Goal: Task Accomplishment & Management: Manage account settings

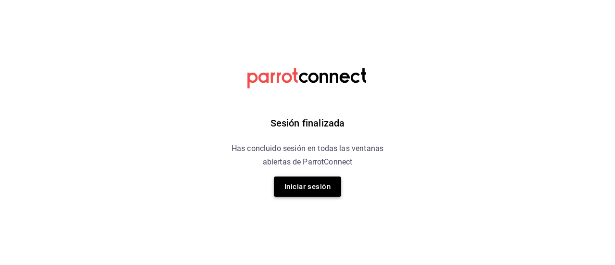
click at [306, 193] on button "Iniciar sesión" at bounding box center [307, 186] width 67 height 20
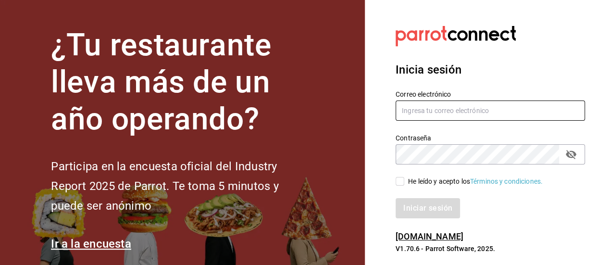
click at [418, 111] on input "text" at bounding box center [490, 110] width 189 height 20
type input "g.grico@hotmail.com"
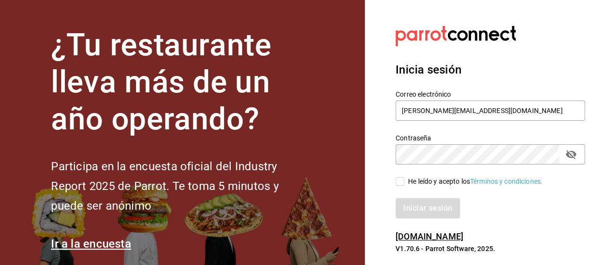
click at [402, 180] on input "He leído y acepto los Términos y condiciones." at bounding box center [400, 181] width 9 height 9
checkbox input "true"
click at [416, 207] on button "Iniciar sesión" at bounding box center [428, 208] width 65 height 20
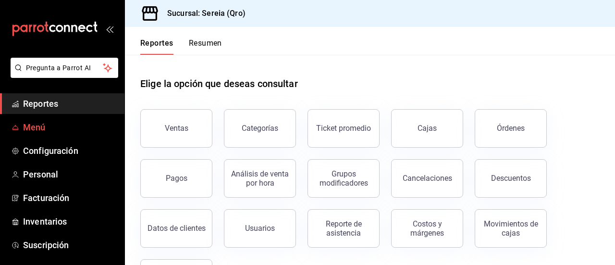
click at [30, 127] on span "Menú" at bounding box center [70, 127] width 94 height 13
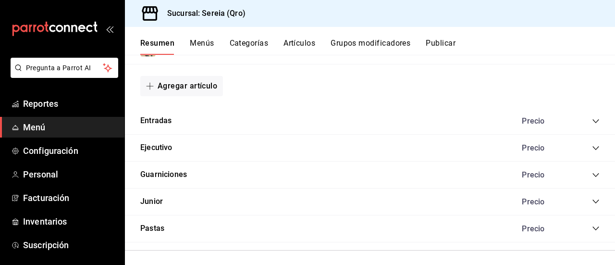
scroll to position [776, 0]
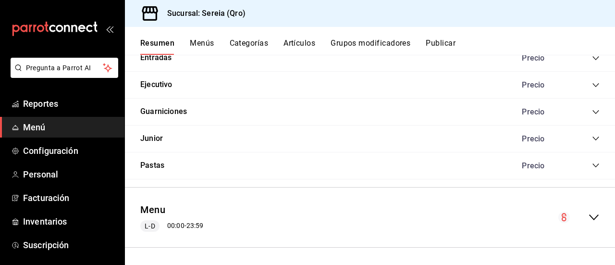
click at [588, 218] on icon "collapse-menu-row" at bounding box center [594, 217] width 12 height 12
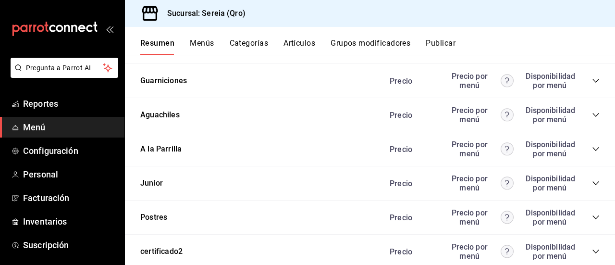
scroll to position [1995, 0]
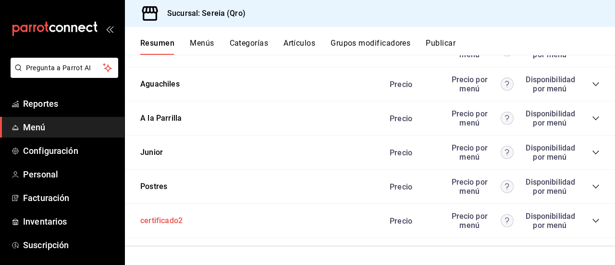
click at [178, 223] on button "certificado2" at bounding box center [161, 220] width 42 height 11
click at [178, 204] on div "Postres Precio Precio por menú Disponibilidad por menú" at bounding box center [370, 187] width 490 height 34
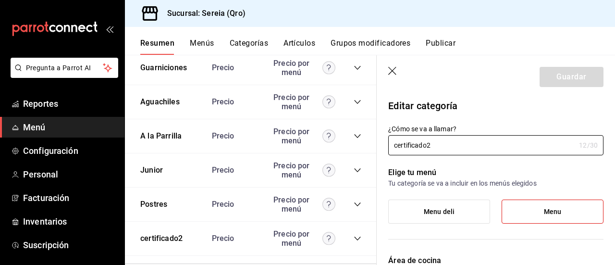
type input "5b22f24f-e794-4df1-b85e-45cb5c47c32f"
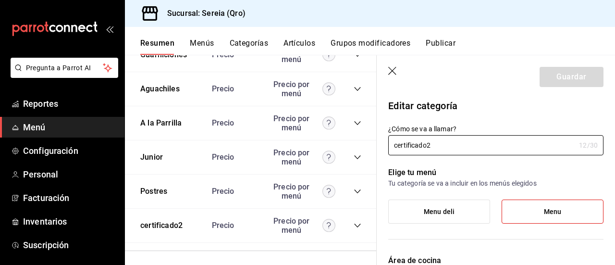
scroll to position [2026, 0]
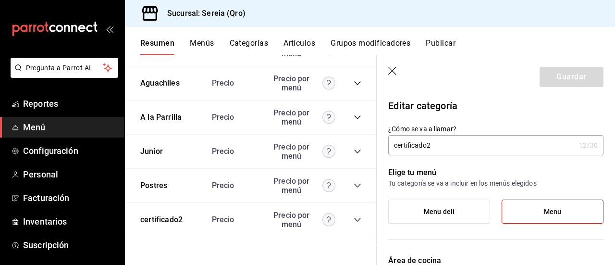
click at [389, 72] on icon "button" at bounding box center [393, 72] width 10 height 10
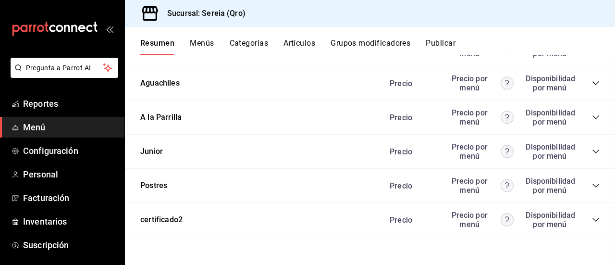
scroll to position [1995, 0]
click at [592, 218] on icon "collapse-category-row" at bounding box center [596, 221] width 8 height 8
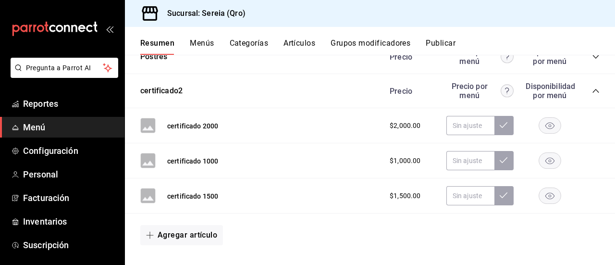
scroll to position [2143, 0]
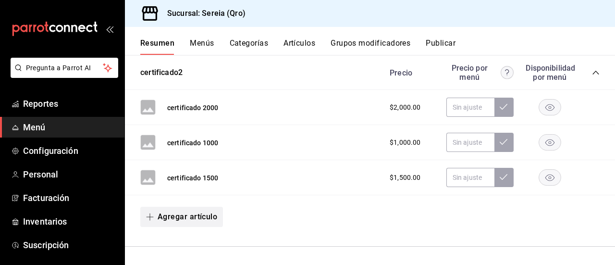
click at [181, 221] on button "Agregar artículo" at bounding box center [181, 217] width 83 height 20
click at [163, 241] on li "Artículo nuevo" at bounding box center [177, 242] width 75 height 24
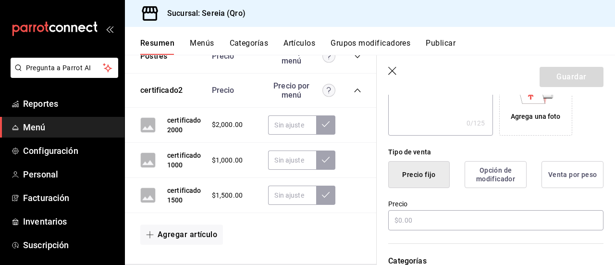
scroll to position [192, 0]
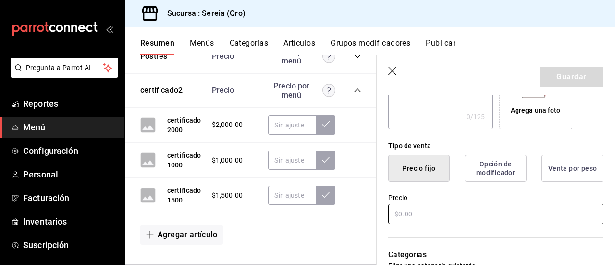
type input "certificado"
click at [401, 216] on input "text" at bounding box center [495, 214] width 215 height 20
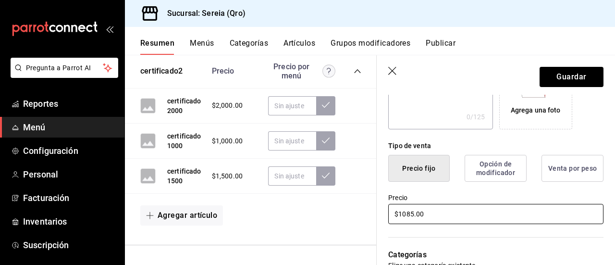
scroll to position [2183, 0]
type input "$1085.00"
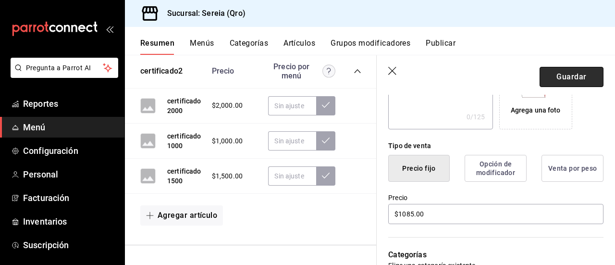
click at [566, 75] on button "Guardar" at bounding box center [572, 77] width 64 height 20
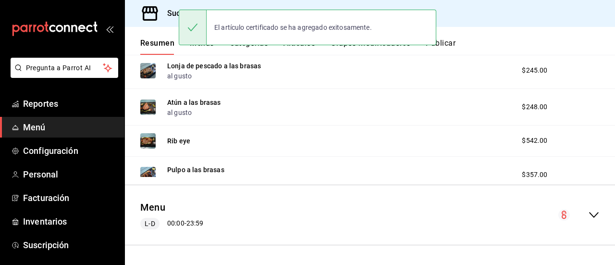
scroll to position [295, 0]
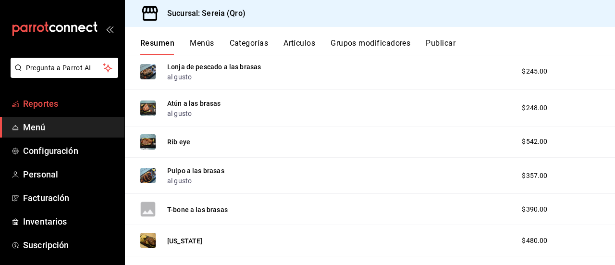
click at [53, 102] on span "Reportes" at bounding box center [70, 103] width 94 height 13
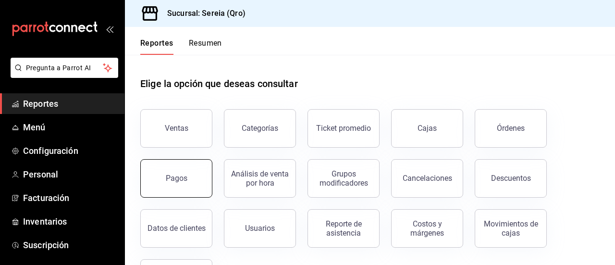
scroll to position [48, 0]
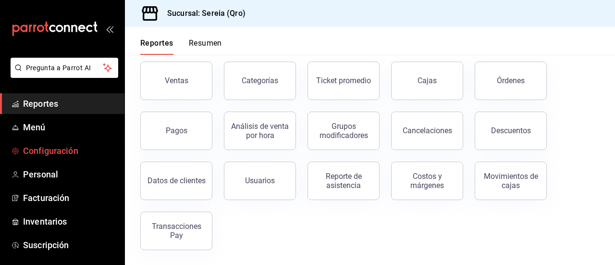
click at [49, 150] on span "Configuración" at bounding box center [70, 150] width 94 height 13
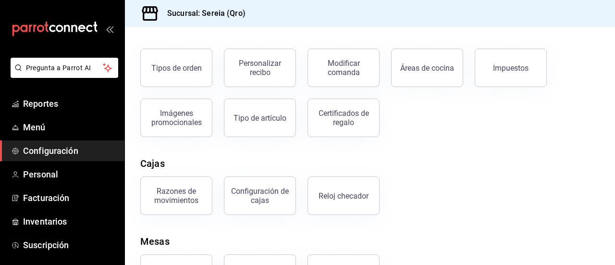
scroll to position [180, 0]
click at [335, 108] on div "Certificados de regalo" at bounding box center [344, 117] width 60 height 18
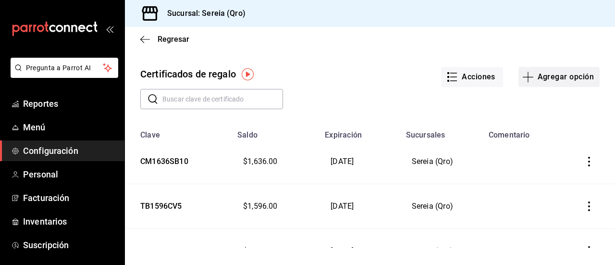
click at [562, 77] on button "Agregar opción" at bounding box center [559, 77] width 81 height 20
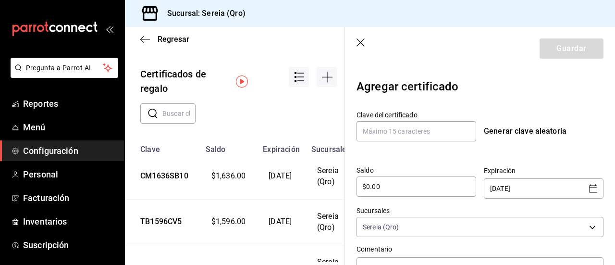
click at [364, 44] on icon "button" at bounding box center [362, 43] width 10 height 10
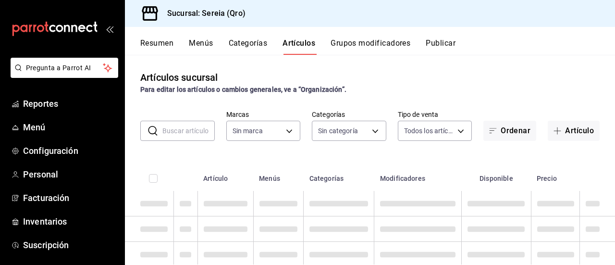
type input "e26cb55a-85e0-41b2-9155-b47575076aeb"
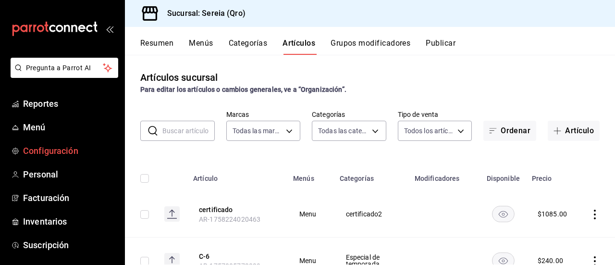
type input "2006e8ab-25de-46ac-9b12-e0f16751f5fe,60b8ec1b-19fc-44ab-b900-b31ad58b3909,f43c5…"
click at [44, 127] on span "Menú" at bounding box center [70, 127] width 94 height 13
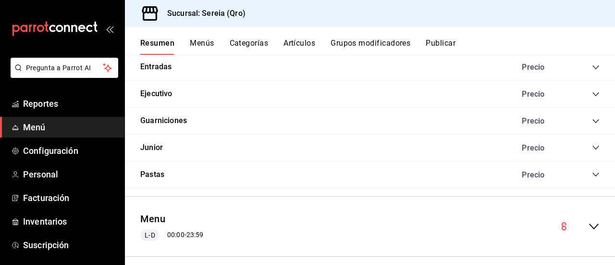
scroll to position [776, 0]
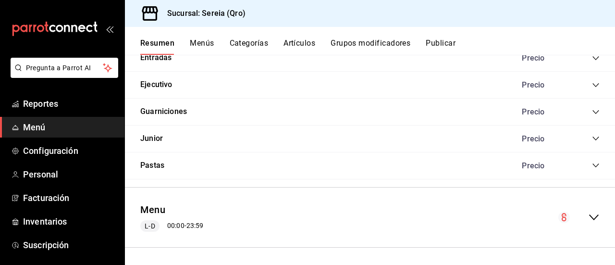
click at [588, 214] on icon "collapse-menu-row" at bounding box center [594, 217] width 12 height 12
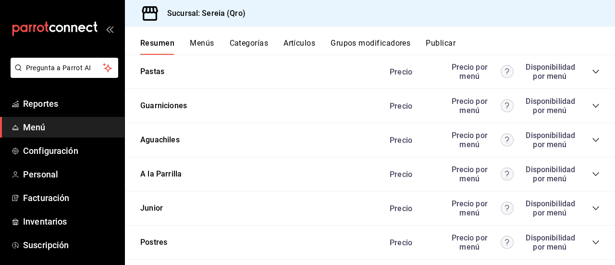
scroll to position [1995, 0]
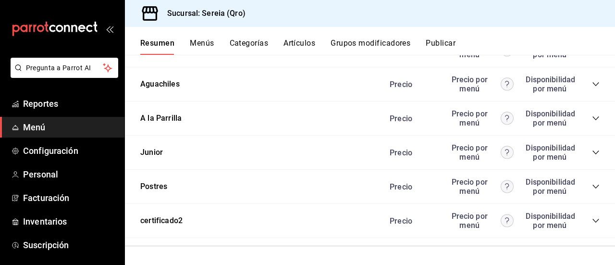
click at [592, 218] on icon "collapse-category-row" at bounding box center [596, 221] width 8 height 8
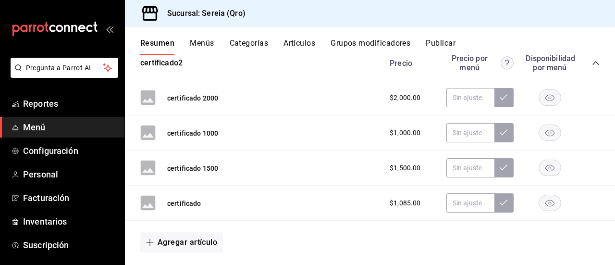
scroll to position [2178, 0]
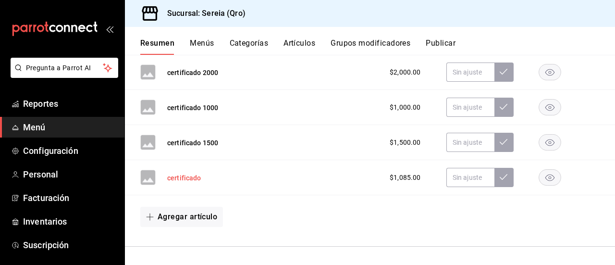
click at [184, 178] on button "certificado" at bounding box center [184, 178] width 34 height 10
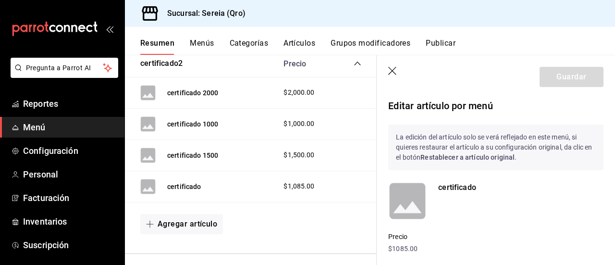
click at [390, 68] on icon "button" at bounding box center [393, 72] width 10 height 10
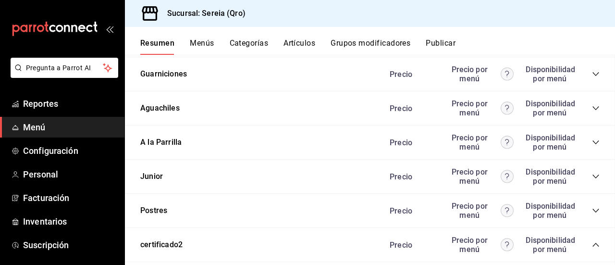
scroll to position [2178, 0]
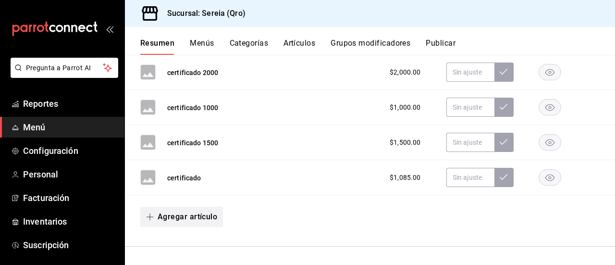
click at [151, 213] on icon "button" at bounding box center [150, 217] width 8 height 8
click at [176, 239] on li "Artículo nuevo" at bounding box center [177, 242] width 75 height 24
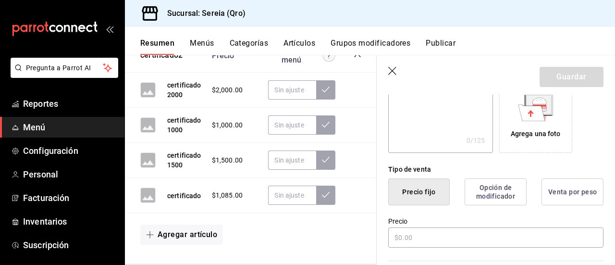
scroll to position [175, 0]
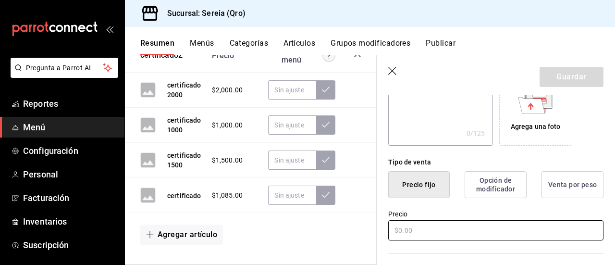
type input "certificado 100"
click at [417, 234] on input "text" at bounding box center [495, 230] width 215 height 20
type input "$100.00"
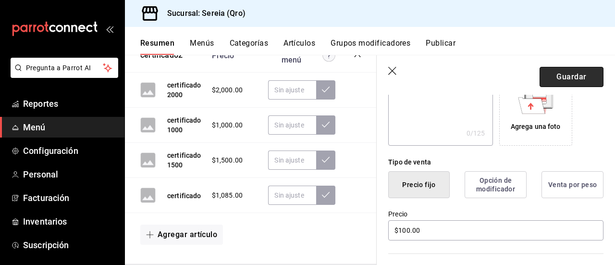
click at [576, 76] on button "Guardar" at bounding box center [572, 77] width 64 height 20
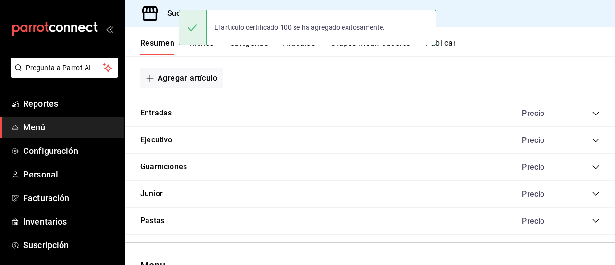
scroll to position [701, 0]
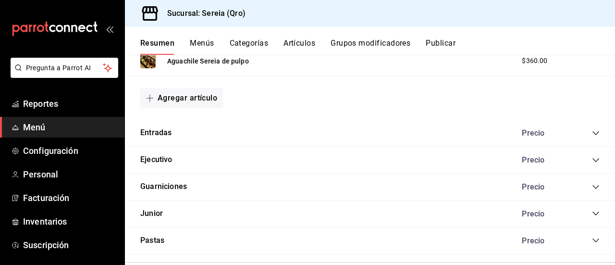
click at [299, 46] on button "Artículos" at bounding box center [300, 46] width 32 height 16
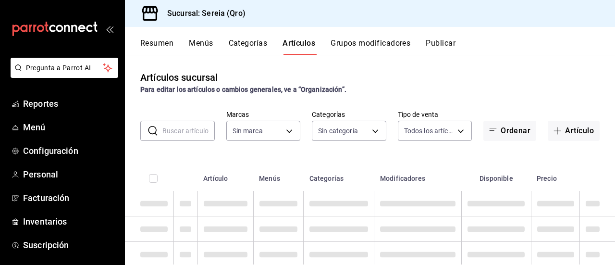
type input "e26cb55a-85e0-41b2-9155-b47575076aeb"
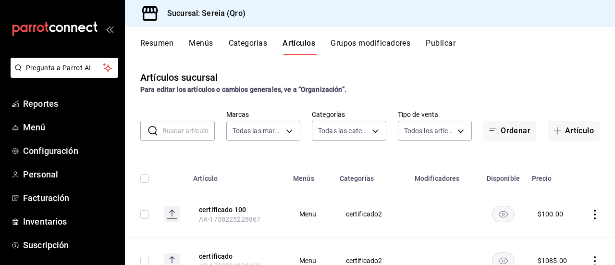
type input "2006e8ab-25de-46ac-9b12-e0f16751f5fe,60b8ec1b-19fc-44ab-b900-b31ad58b3909,f43c5…"
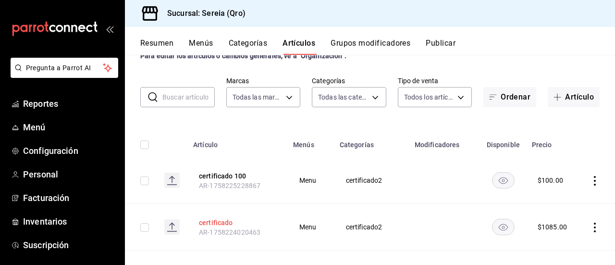
click at [212, 222] on button "certificado" at bounding box center [237, 223] width 77 height 10
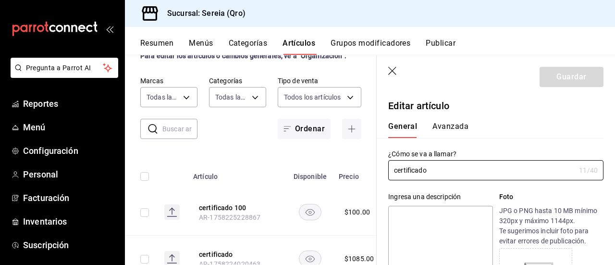
type input "$1085.00"
type input "certificado 1085"
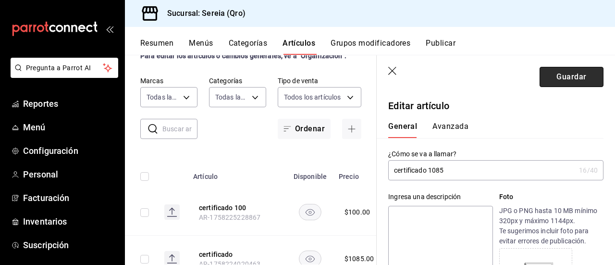
click at [553, 77] on button "Guardar" at bounding box center [572, 77] width 64 height 20
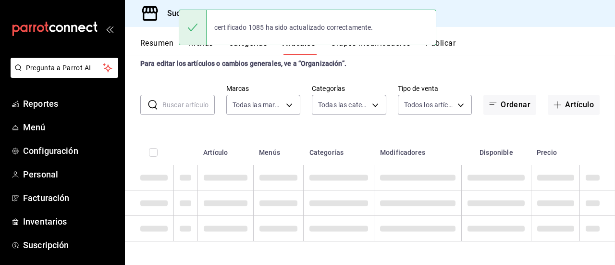
click at [553, 77] on main "Artículos sucursal Para editar los artículos o cambios generales, ve a “Organiz…" at bounding box center [370, 160] width 490 height 210
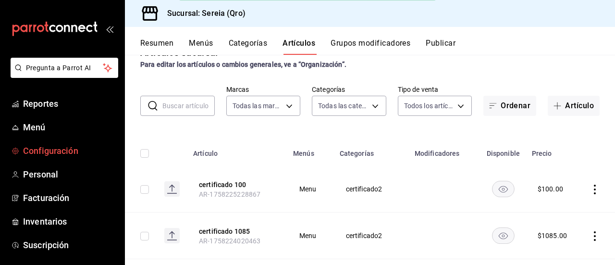
click at [34, 149] on span "Configuración" at bounding box center [70, 150] width 94 height 13
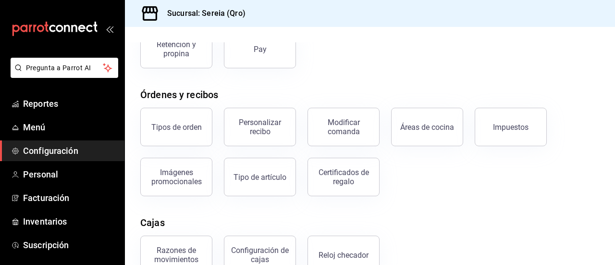
scroll to position [126, 0]
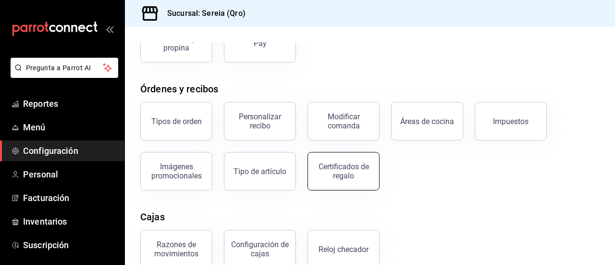
click at [339, 168] on div "Certificados de regalo" at bounding box center [344, 171] width 60 height 18
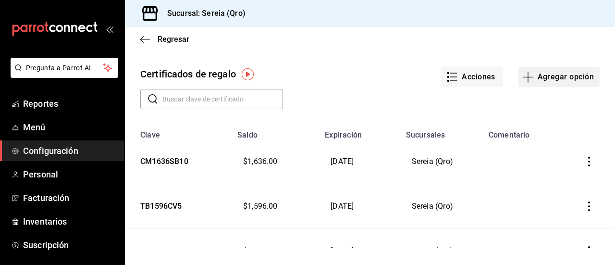
click at [532, 77] on icon "button" at bounding box center [528, 77] width 11 height 0
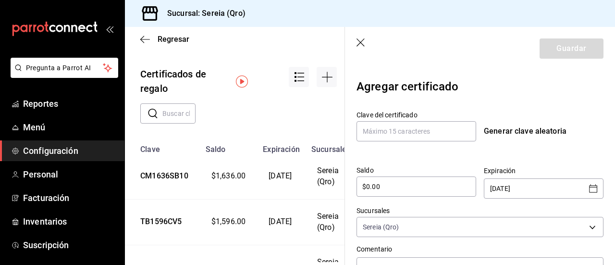
click at [378, 185] on input "$0.00" at bounding box center [417, 187] width 120 height 12
click at [366, 187] on input "$0.00" at bounding box center [417, 187] width 120 height 12
type input "$0.00"
click at [373, 133] on input "text" at bounding box center [417, 131] width 120 height 20
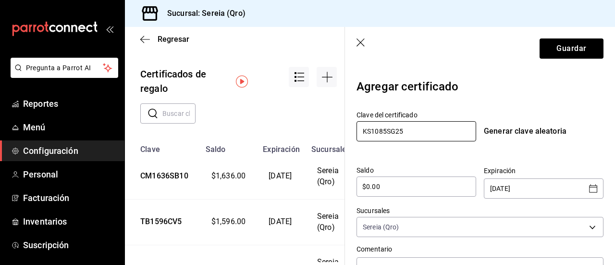
type input "KS1085SG25"
click at [371, 187] on input "$0.00" at bounding box center [417, 187] width 120 height 12
click at [372, 189] on input "$10,850" at bounding box center [417, 187] width 120 height 12
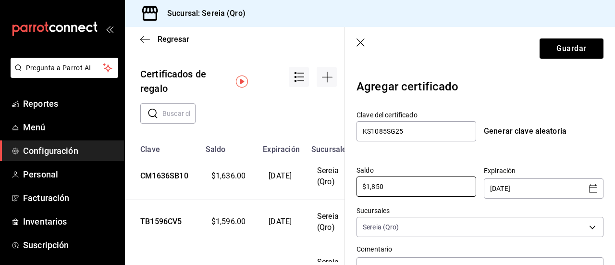
type input "$1,850"
click at [589, 191] on icon "Open calendar" at bounding box center [594, 189] width 12 height 12
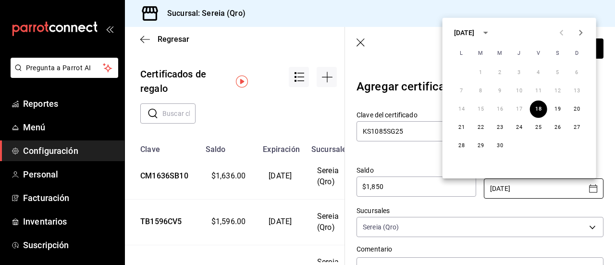
click at [582, 32] on icon "Next month" at bounding box center [580, 33] width 3 height 6
click at [578, 108] on button "20" at bounding box center [577, 108] width 17 height 17
type input "[DATE]"
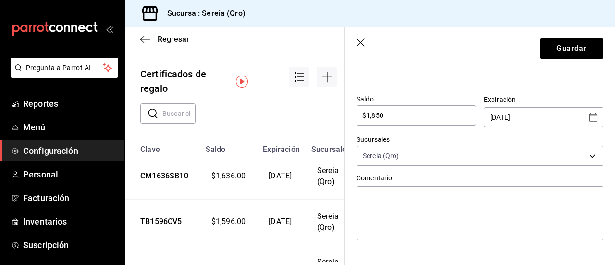
scroll to position [88, 0]
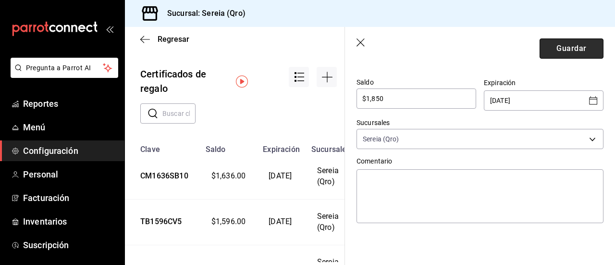
click at [546, 49] on button "Guardar" at bounding box center [572, 48] width 64 height 20
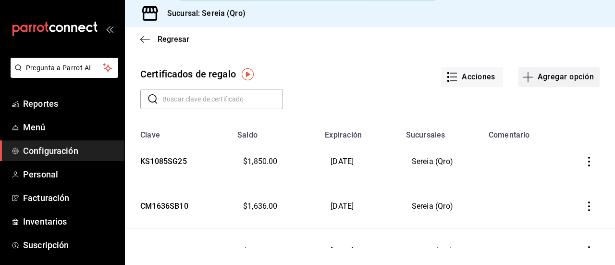
click at [526, 73] on icon "button" at bounding box center [528, 77] width 12 height 12
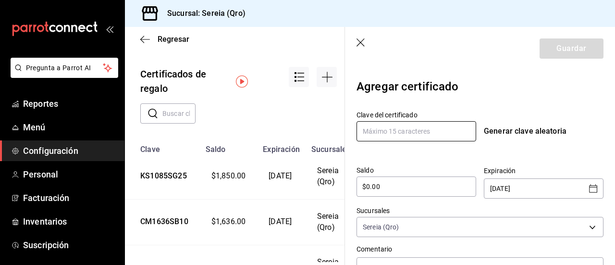
click at [397, 136] on input "text" at bounding box center [417, 131] width 120 height 20
click at [369, 185] on input "$0.00" at bounding box center [417, 187] width 120 height 12
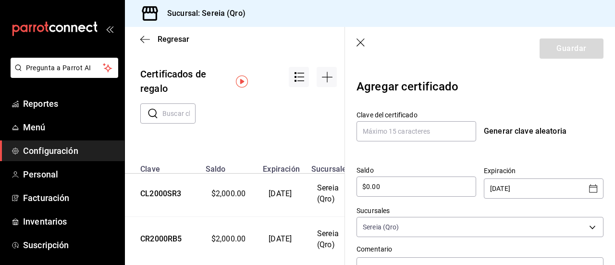
scroll to position [146, 0]
click at [360, 48] on icon "button" at bounding box center [362, 43] width 10 height 10
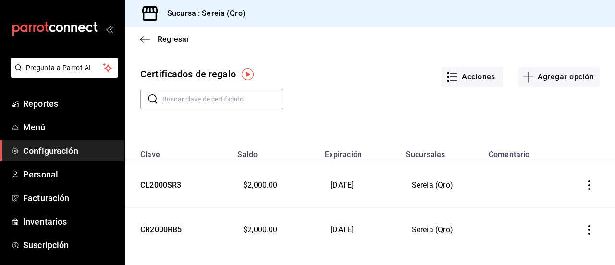
scroll to position [134, 0]
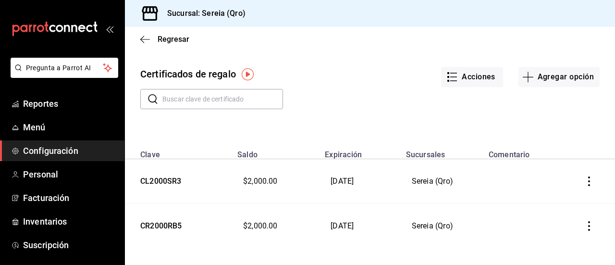
click at [491, 209] on td at bounding box center [525, 226] width 84 height 45
click at [536, 79] on button "Agregar opción" at bounding box center [559, 77] width 81 height 20
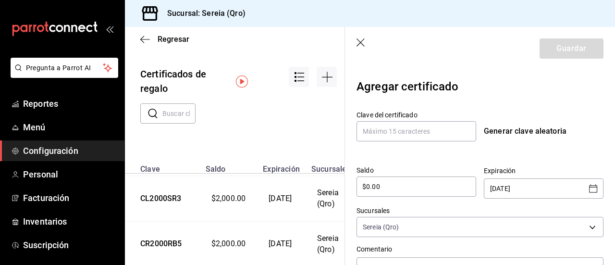
scroll to position [137, 0]
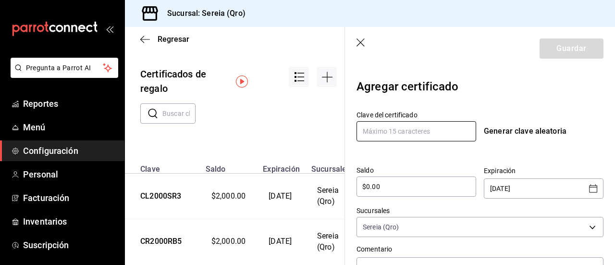
click at [366, 128] on input "text" at bounding box center [417, 131] width 120 height 20
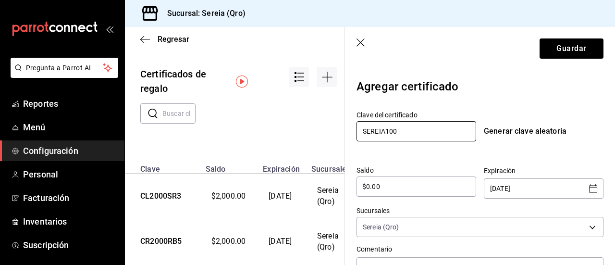
type input "SEREIA100"
click at [383, 190] on input "$0.00" at bounding box center [417, 187] width 120 height 12
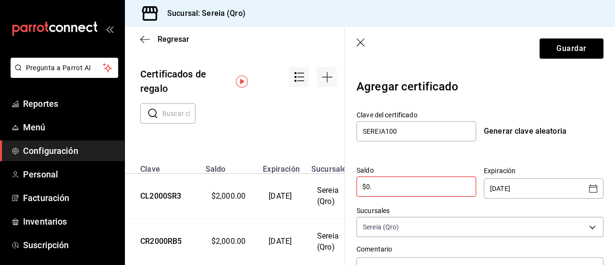
type input "$0"
type input "$100"
click at [588, 188] on icon "Open calendar" at bounding box center [594, 189] width 12 height 12
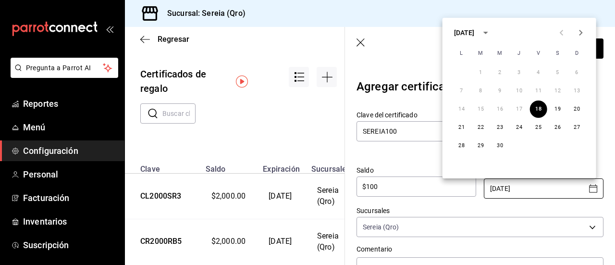
click at [577, 36] on icon "Next month" at bounding box center [581, 33] width 12 height 12
click at [579, 106] on button "20" at bounding box center [577, 108] width 17 height 17
type input "[DATE]"
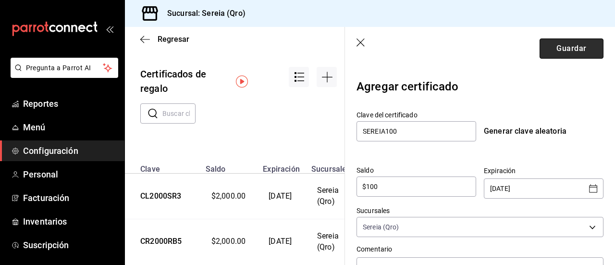
click at [563, 51] on button "Guardar" at bounding box center [572, 48] width 64 height 20
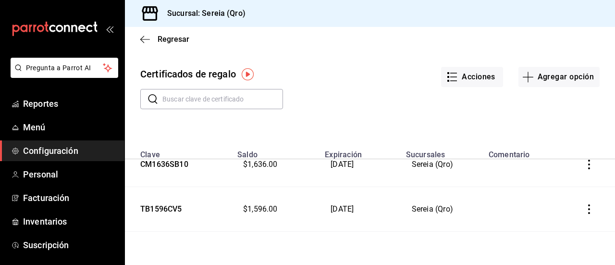
scroll to position [107, 0]
click at [34, 130] on span "Menú" at bounding box center [70, 127] width 94 height 13
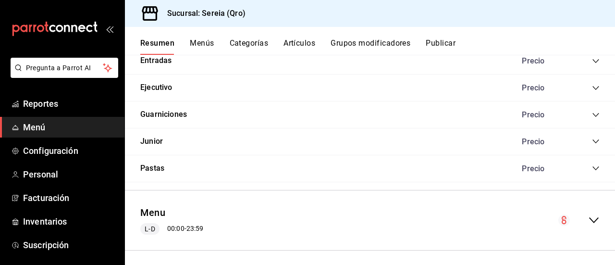
scroll to position [776, 0]
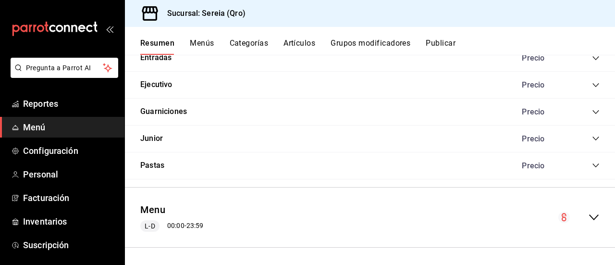
click at [589, 215] on icon "collapse-menu-row" at bounding box center [594, 217] width 10 height 6
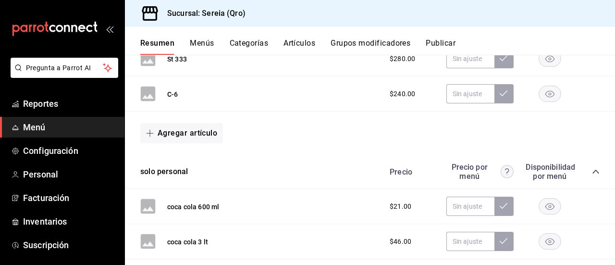
scroll to position [1995, 0]
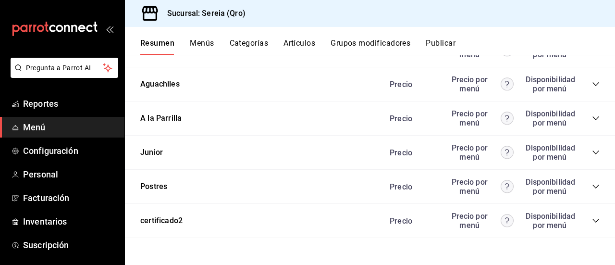
click at [592, 223] on icon "collapse-category-row" at bounding box center [596, 221] width 8 height 8
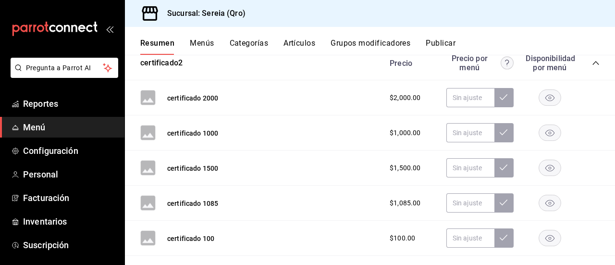
scroll to position [2213, 0]
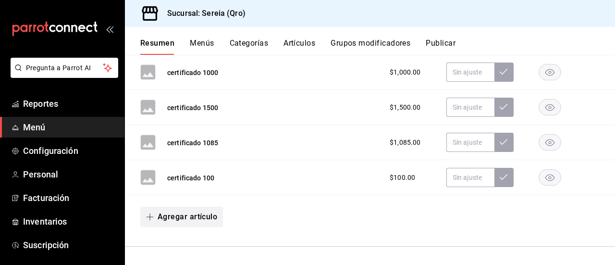
click at [162, 217] on button "Agregar artículo" at bounding box center [181, 217] width 83 height 20
click at [166, 243] on li "Artículo nuevo" at bounding box center [177, 242] width 75 height 24
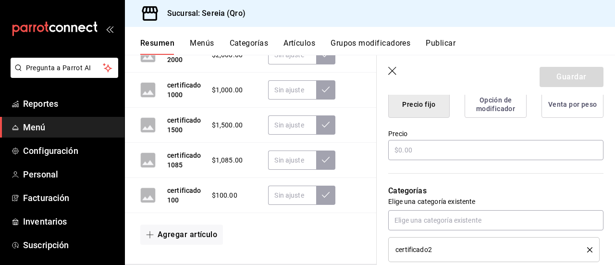
scroll to position [257, 0]
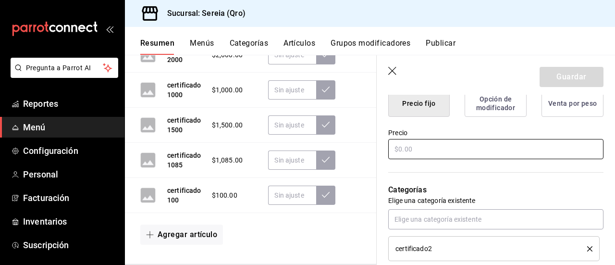
type input "certificado 1636"
click at [398, 147] on input "text" at bounding box center [495, 149] width 215 height 20
type input "$1636.00"
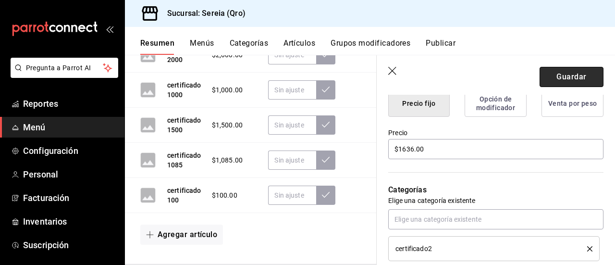
click at [565, 75] on button "Guardar" at bounding box center [572, 77] width 64 height 20
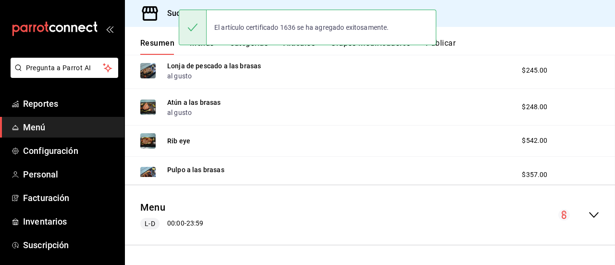
scroll to position [295, 0]
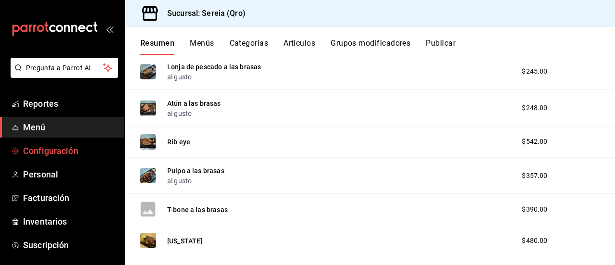
click at [39, 151] on span "Configuración" at bounding box center [70, 150] width 94 height 13
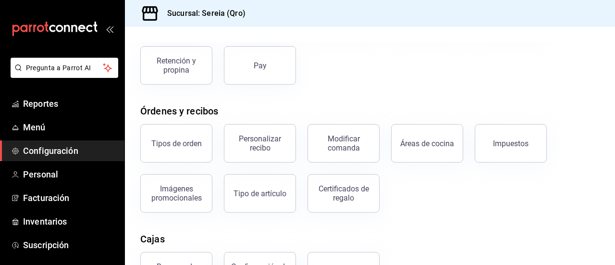
scroll to position [121, 0]
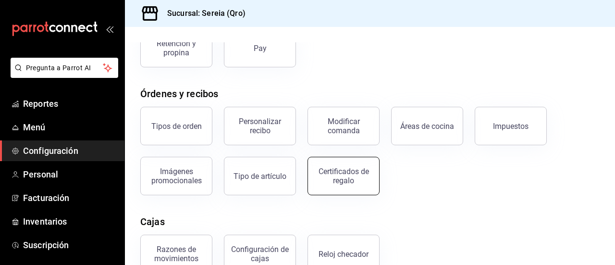
click at [344, 179] on div "Certificados de regalo" at bounding box center [344, 176] width 60 height 18
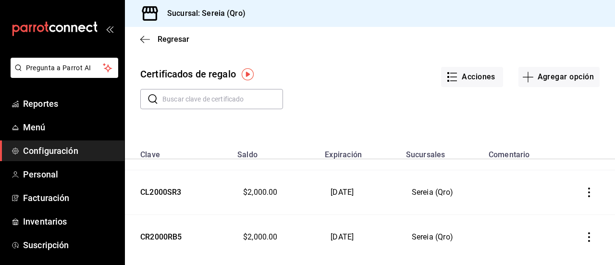
scroll to position [179, 0]
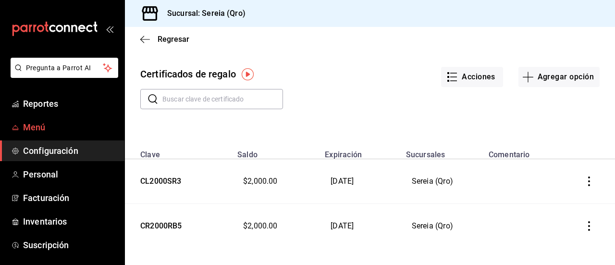
click at [39, 126] on span "Menú" at bounding box center [70, 127] width 94 height 13
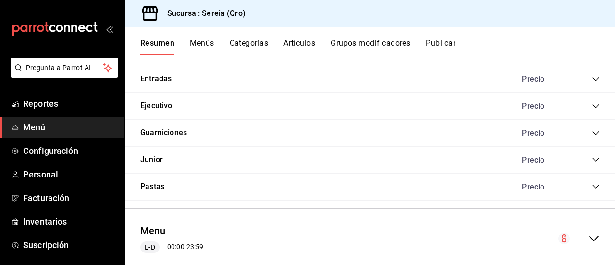
scroll to position [776, 0]
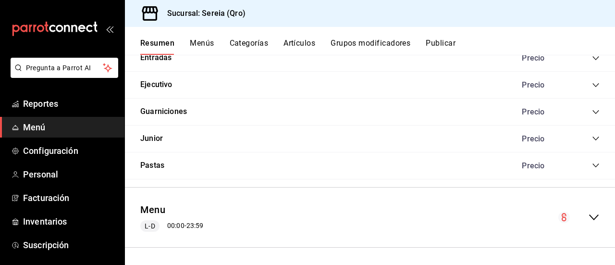
click at [588, 212] on icon "collapse-menu-row" at bounding box center [594, 217] width 12 height 12
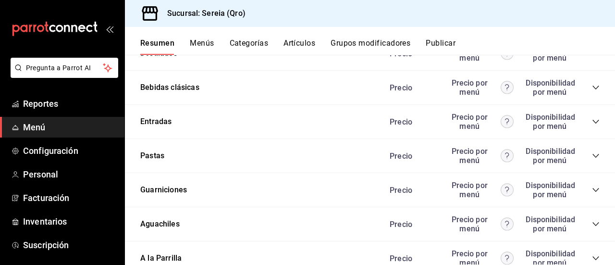
scroll to position [1995, 0]
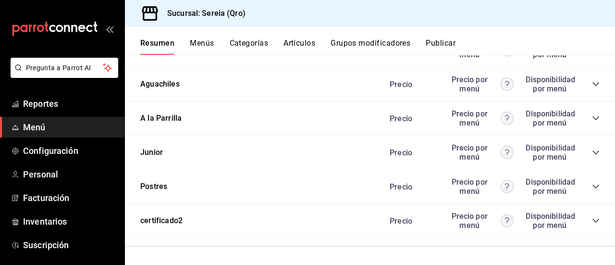
click at [592, 219] on icon "collapse-category-row" at bounding box center [596, 221] width 8 height 8
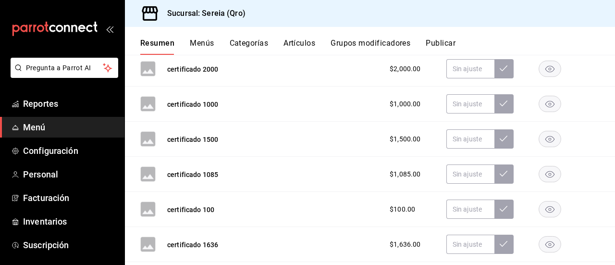
scroll to position [2247, 0]
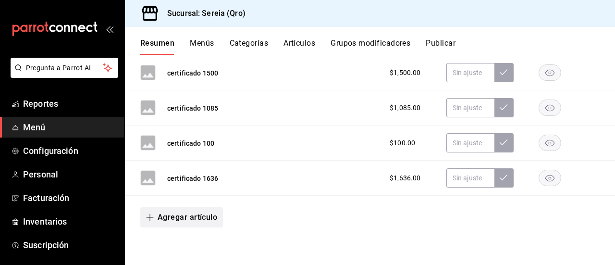
click at [147, 220] on button "Agregar artículo" at bounding box center [181, 217] width 83 height 20
click at [166, 238] on li "Artículo nuevo" at bounding box center [177, 242] width 75 height 24
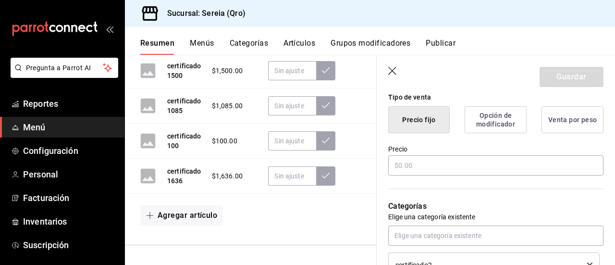
scroll to position [244, 0]
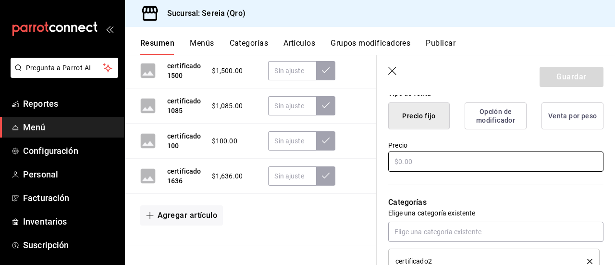
type input "certoficsfo"
click at [408, 165] on input "text" at bounding box center [495, 161] width 215 height 20
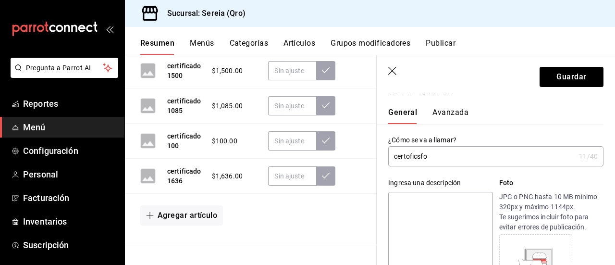
scroll to position [6, 0]
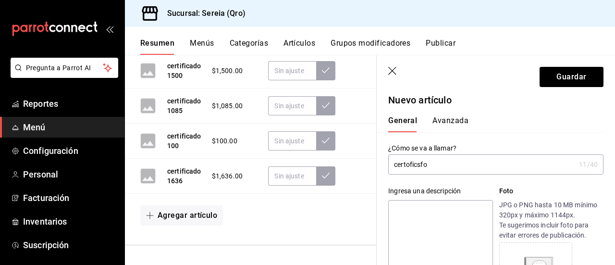
type input "$1596.00"
click at [429, 167] on input "certoficsfo" at bounding box center [481, 164] width 187 height 19
type input "certificado"
click at [554, 79] on button "Guardar" at bounding box center [572, 77] width 64 height 20
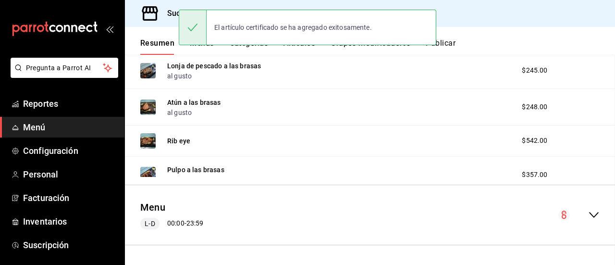
scroll to position [295, 0]
